Goal: Navigation & Orientation: Find specific page/section

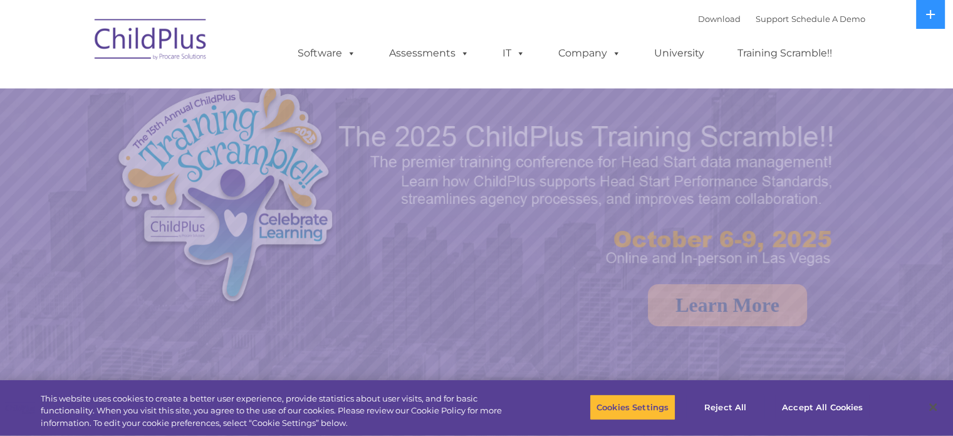
select select "MEDIUM"
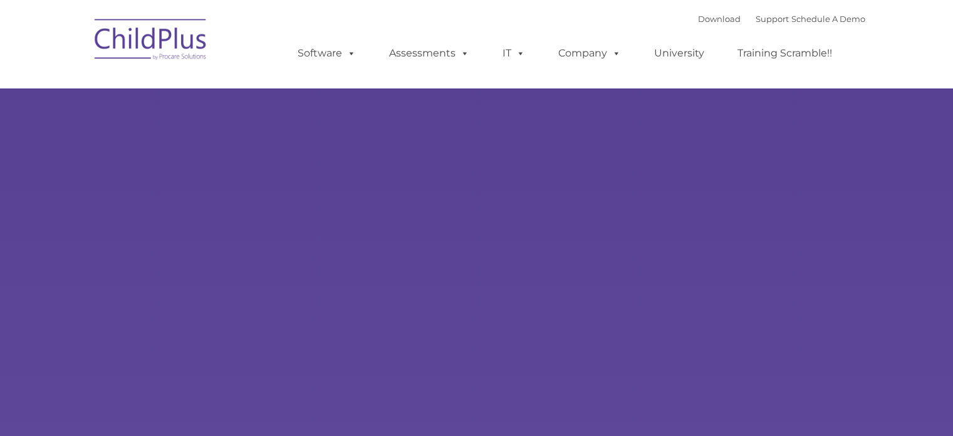
type input ""
select select "MEDIUM"
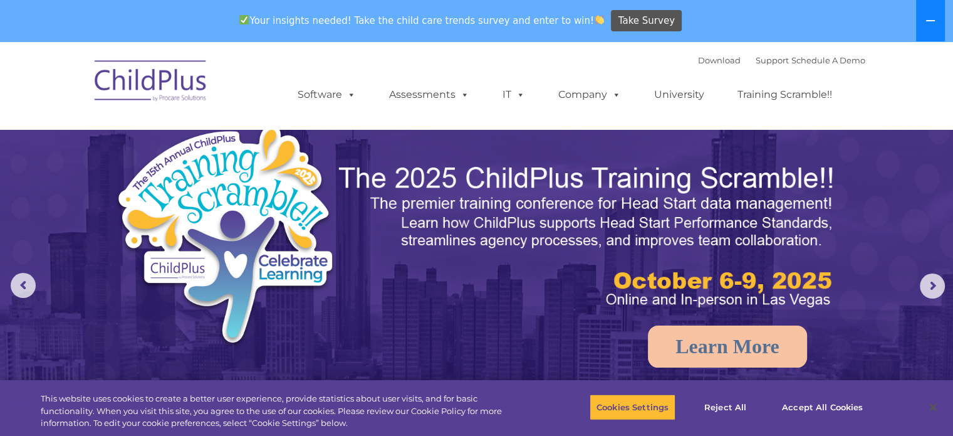
click at [938, 14] on button at bounding box center [930, 20] width 29 height 41
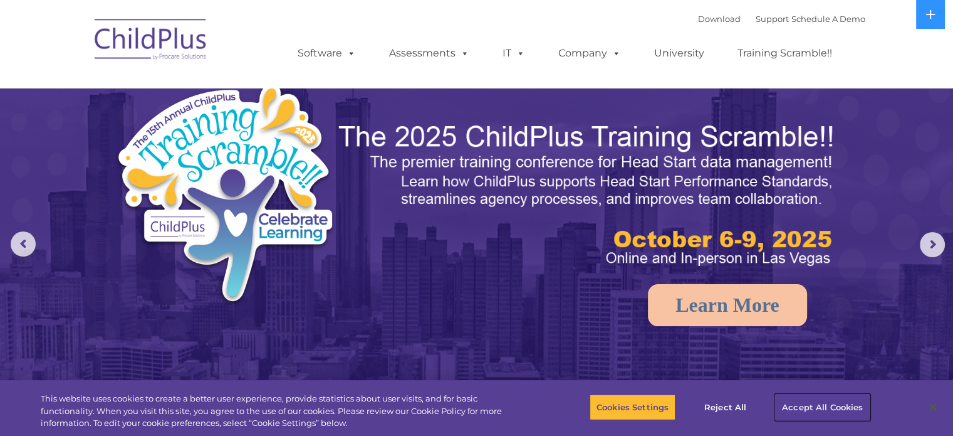
click at [825, 406] on button "Accept All Cookies" at bounding box center [822, 407] width 95 height 26
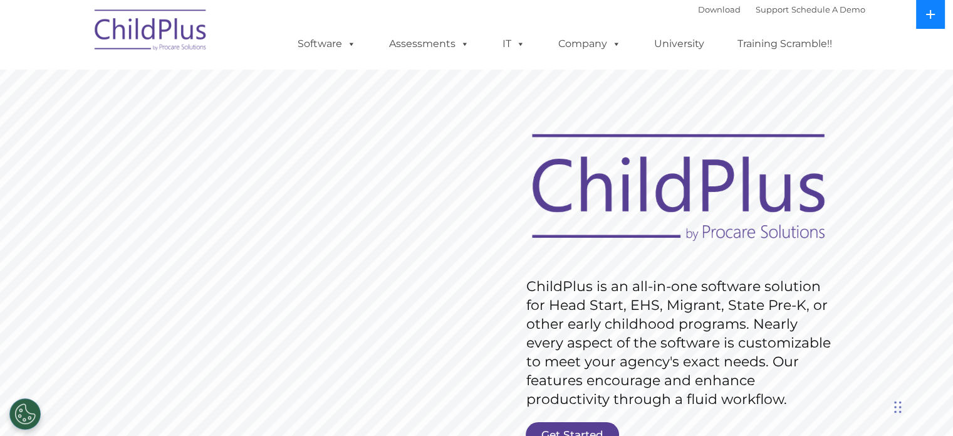
click at [928, 9] on icon at bounding box center [931, 14] width 10 height 10
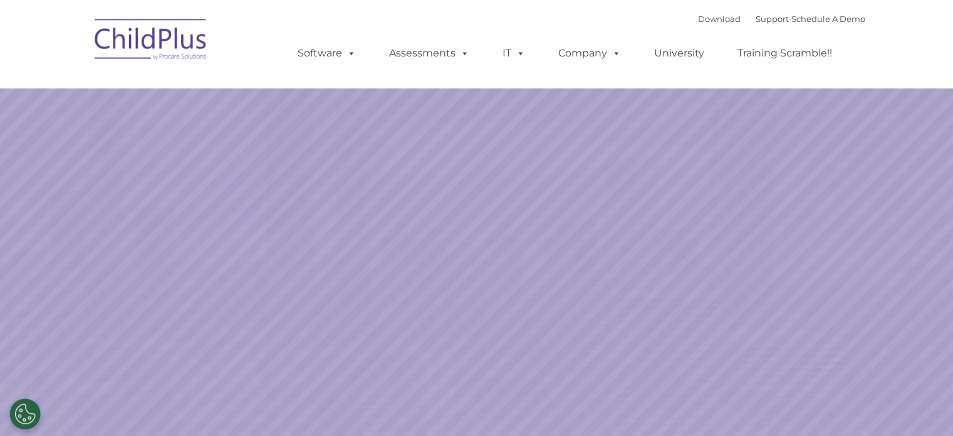
select select "MEDIUM"
